Goal: Information Seeking & Learning: Learn about a topic

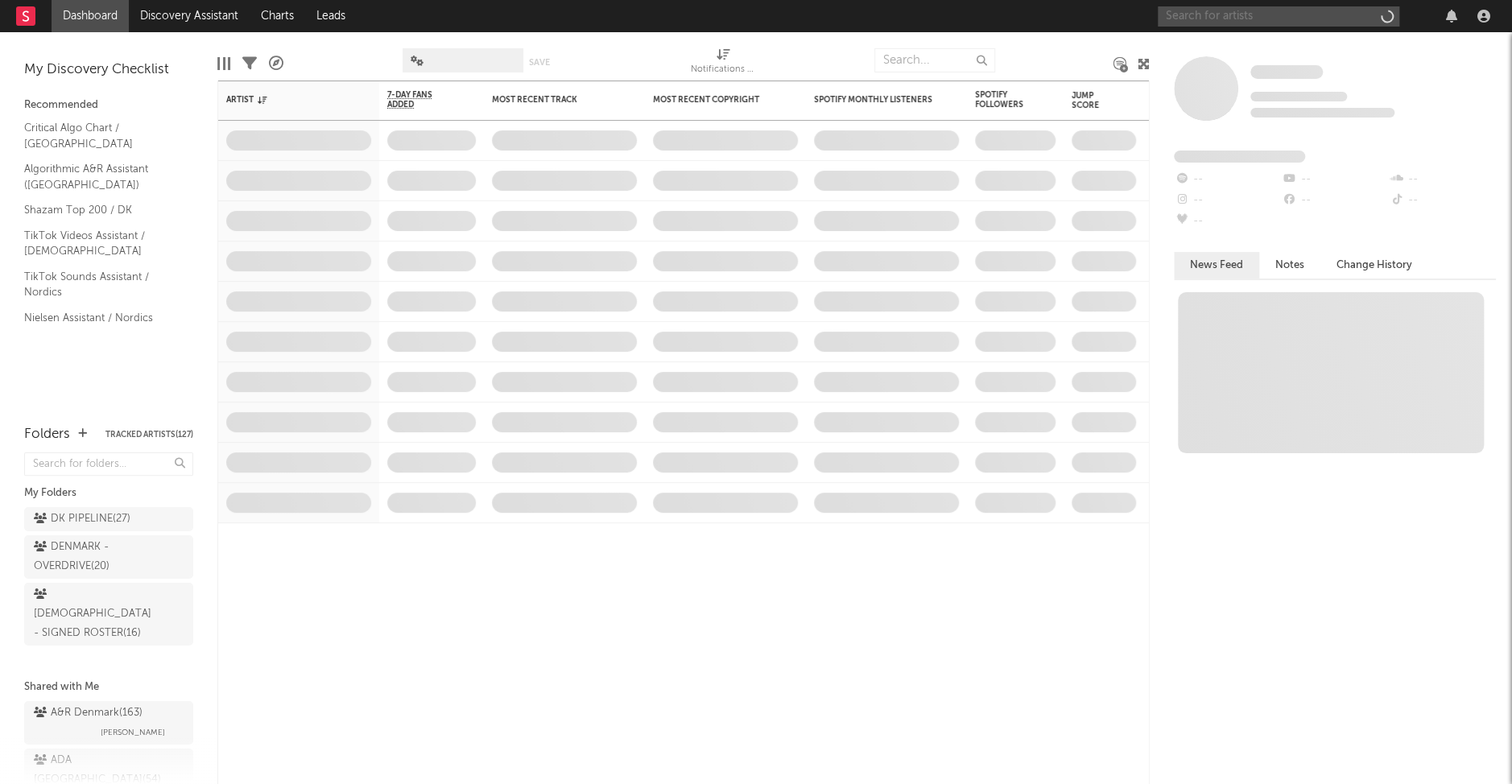
click at [1275, 14] on input "text" at bounding box center [1278, 17] width 242 height 20
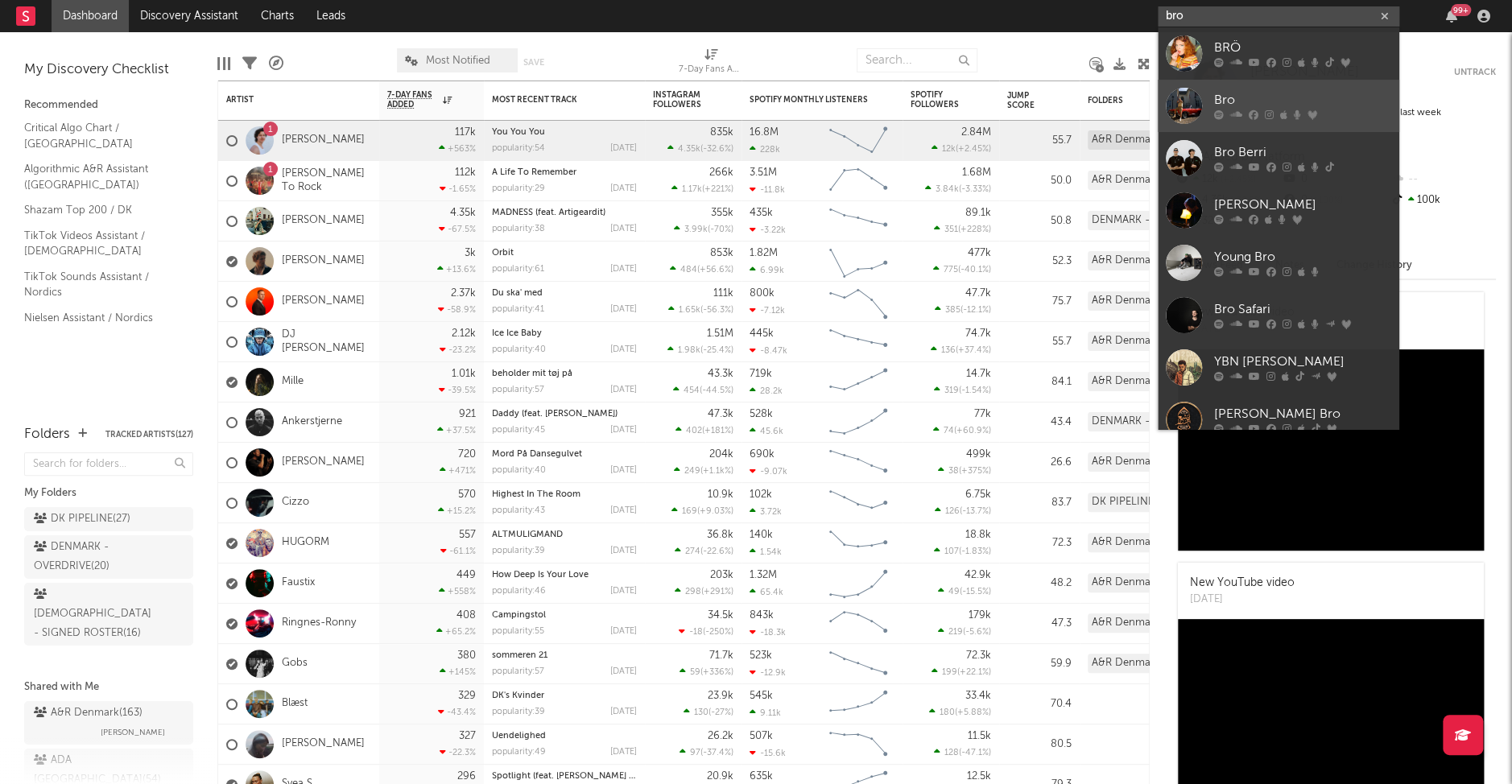
type input "bro"
click at [1225, 98] on div "Bro" at bounding box center [1302, 100] width 177 height 19
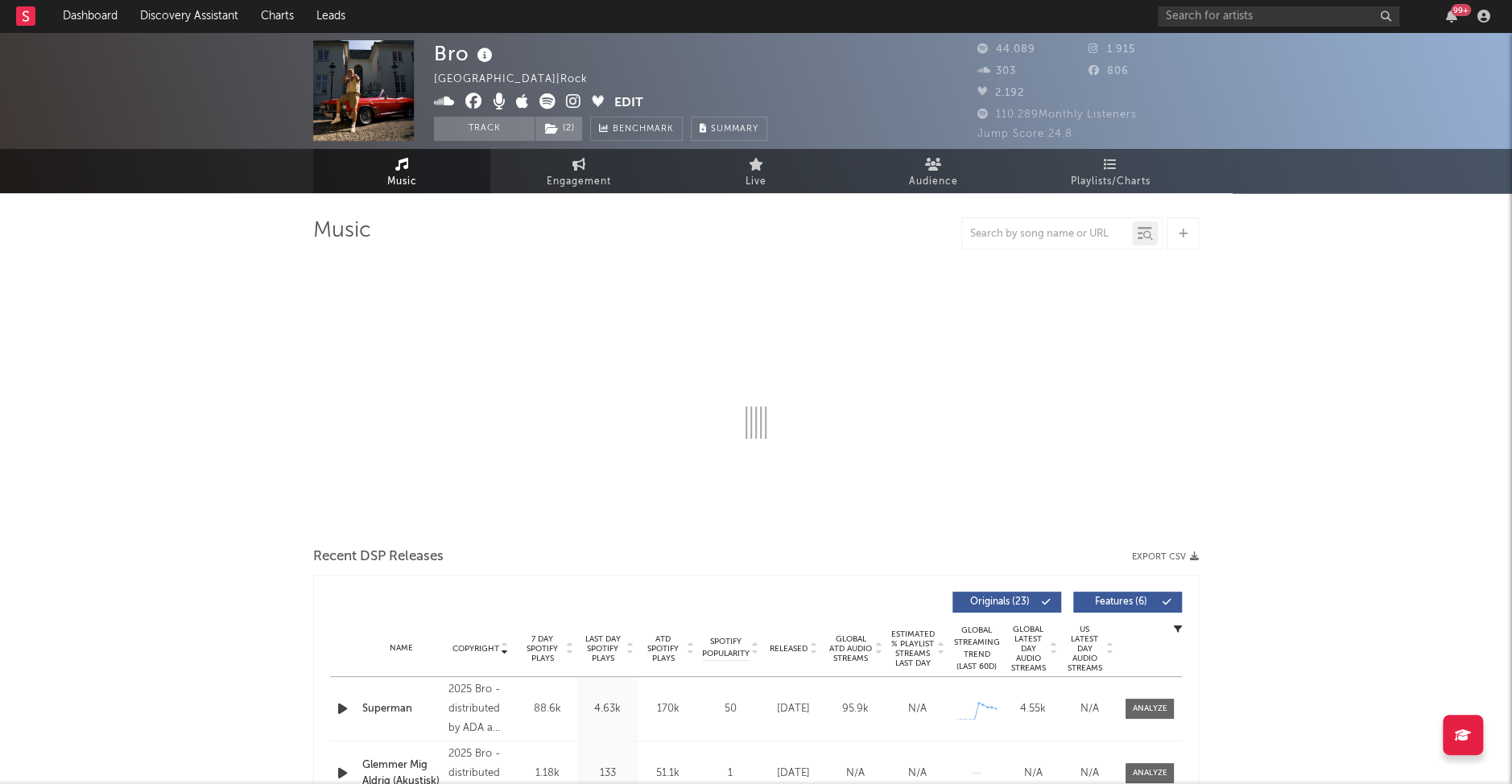
select select "6m"
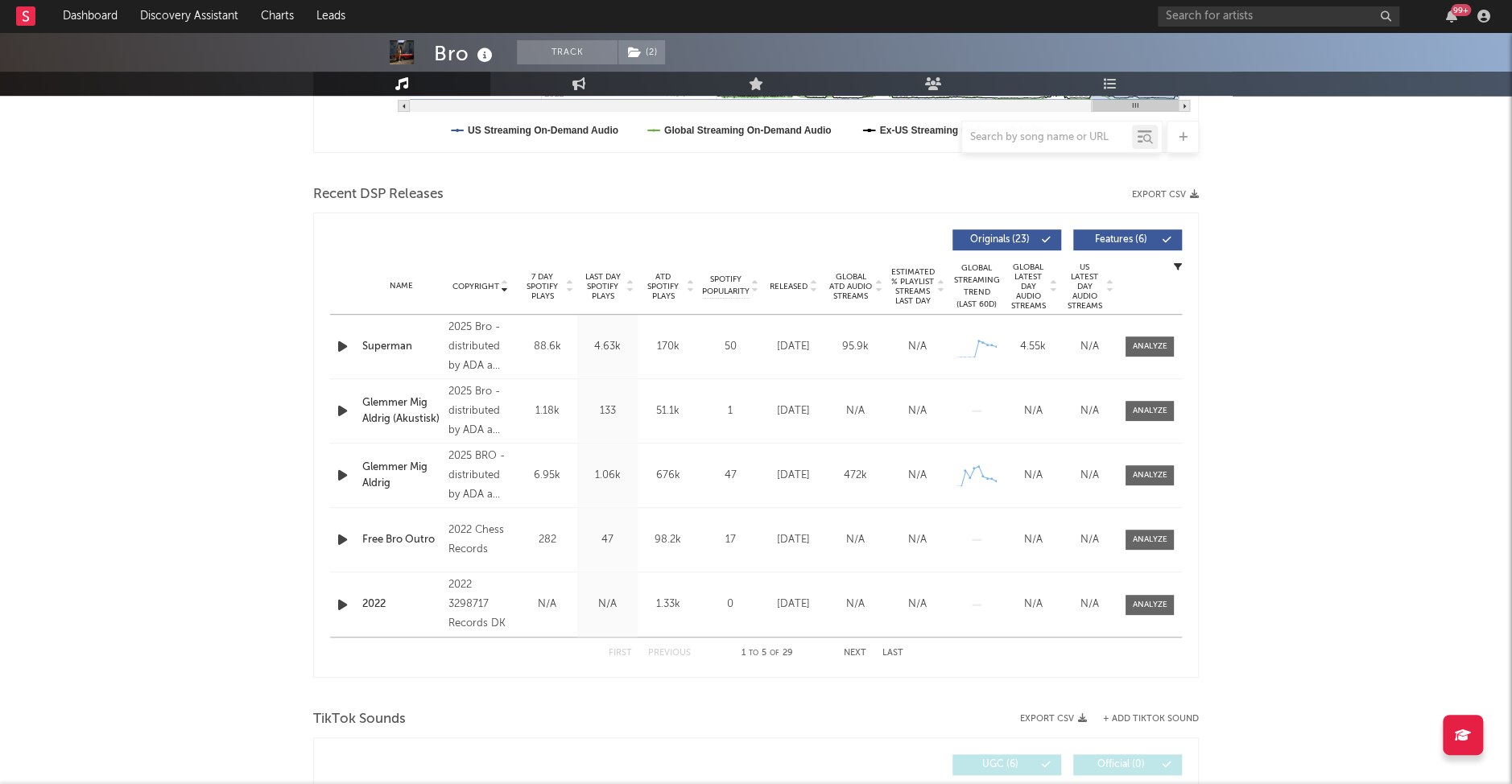
scroll to position [492, 0]
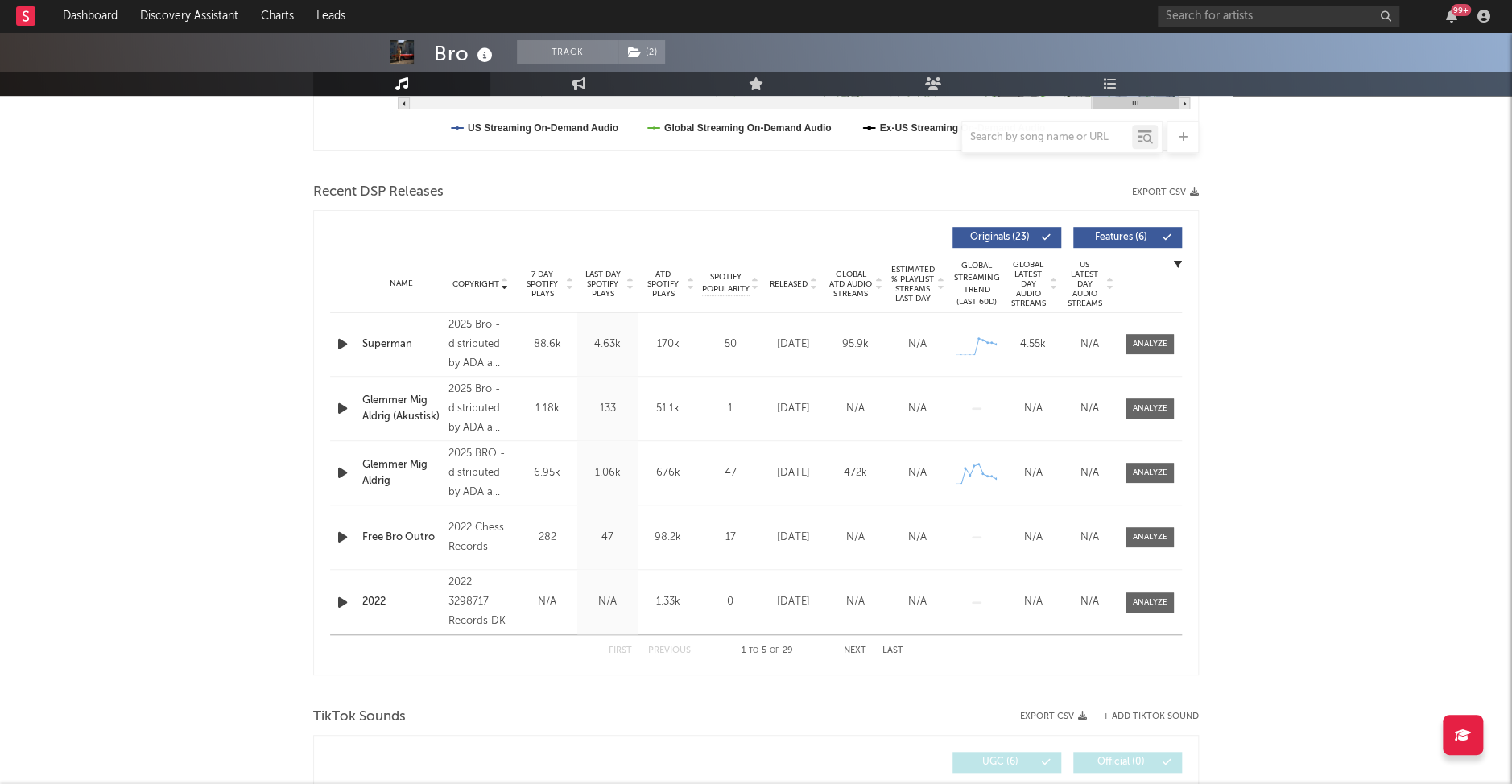
drag, startPoint x: 617, startPoint y: 343, endPoint x: 664, endPoint y: 349, distance: 47.4
click at [679, 337] on div "Name Superman Copyright 2025 Bro - distributed by ADA a division of Warner Musi…" at bounding box center [755, 344] width 852 height 64
click at [547, 341] on div "88.6k" at bounding box center [547, 344] width 52 height 16
click at [548, 473] on div "6.95k" at bounding box center [547, 473] width 52 height 16
